Goal: Navigation & Orientation: Find specific page/section

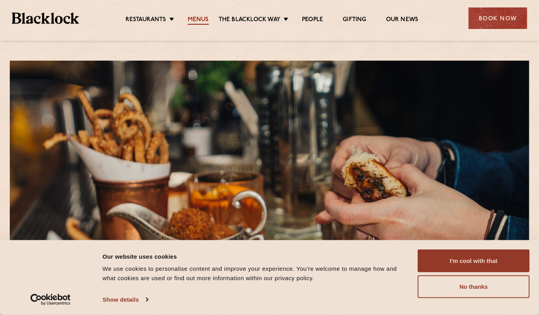
click at [196, 19] on link "Menus" at bounding box center [198, 20] width 21 height 9
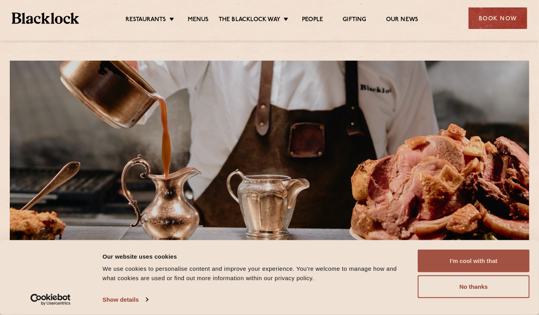
click at [499, 260] on button "I'm cool with that" at bounding box center [474, 261] width 112 height 23
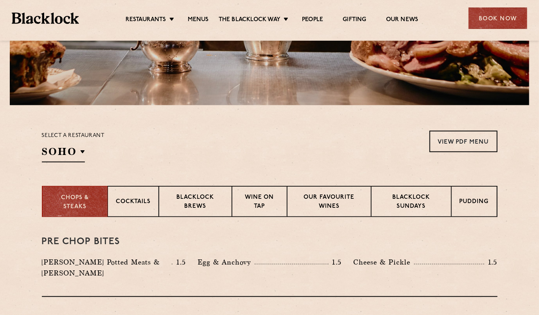
scroll to position [55, 0]
